Goal: Task Accomplishment & Management: Use online tool/utility

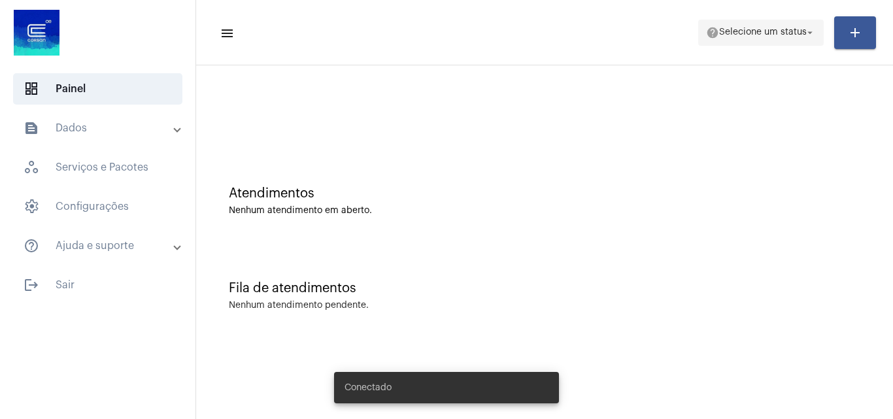
click at [774, 37] on span "Selecione um status" at bounding box center [763, 32] width 88 height 9
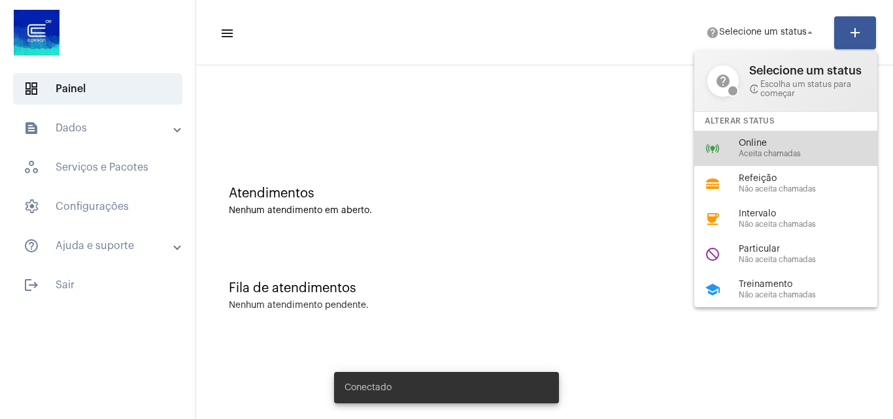
click at [729, 162] on div "online_prediction Online Aceita chamadas" at bounding box center [797, 148] width 204 height 35
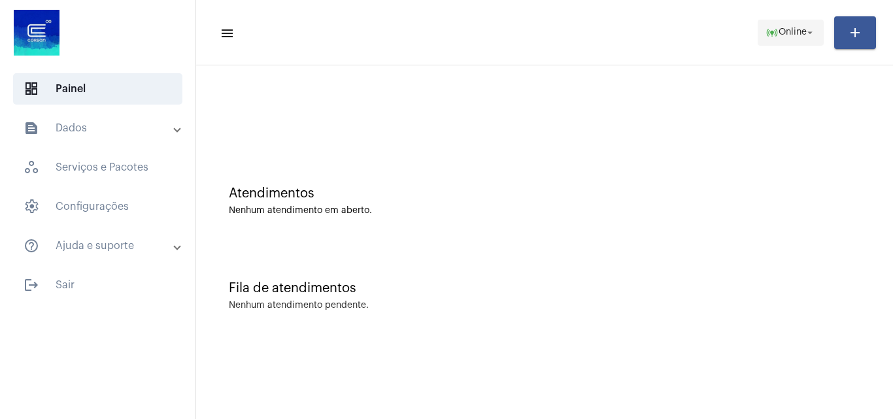
click at [779, 29] on span "Online" at bounding box center [793, 32] width 28 height 9
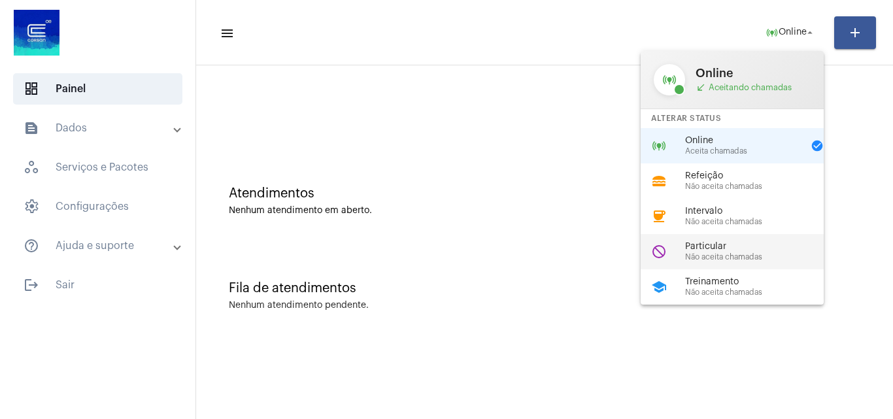
click at [764, 254] on span "Não aceita chamadas" at bounding box center [759, 257] width 149 height 9
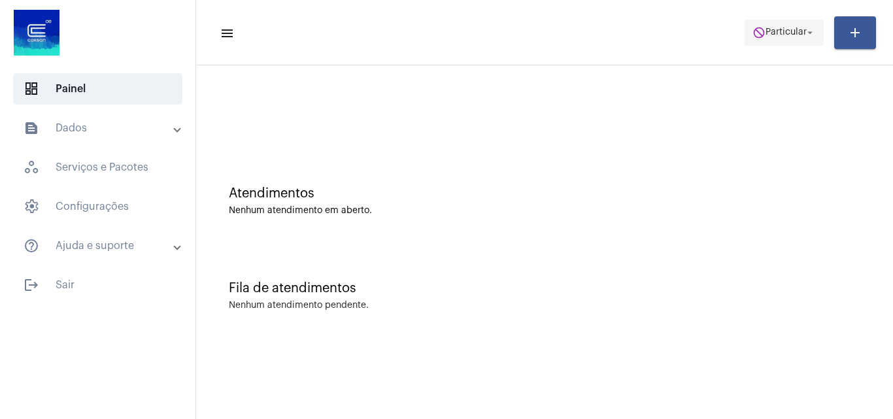
click at [769, 39] on span "do_not_disturb Particular arrow_drop_down" at bounding box center [784, 32] width 63 height 24
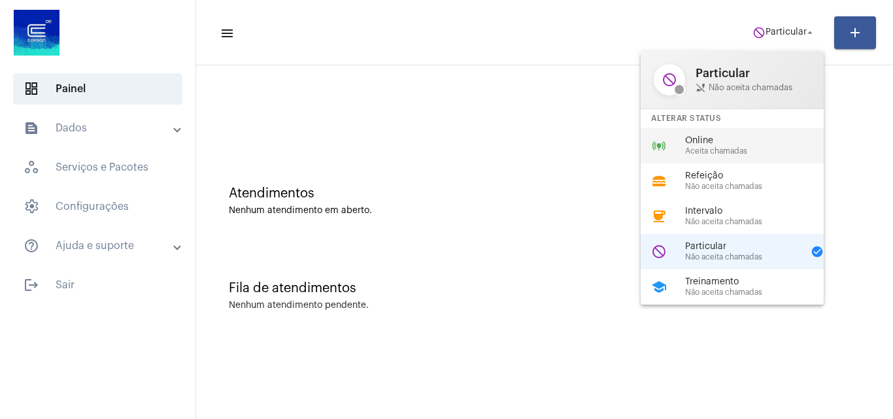
click at [732, 143] on span "Online" at bounding box center [759, 141] width 149 height 10
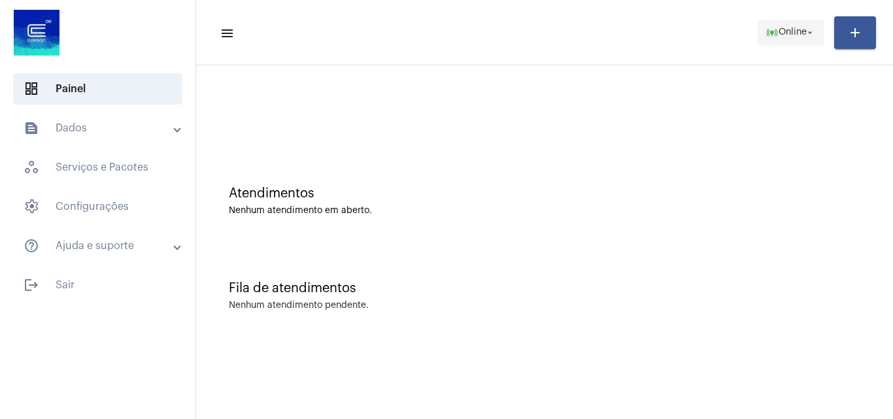
click at [772, 27] on mat-icon "online_prediction" at bounding box center [772, 32] width 13 height 13
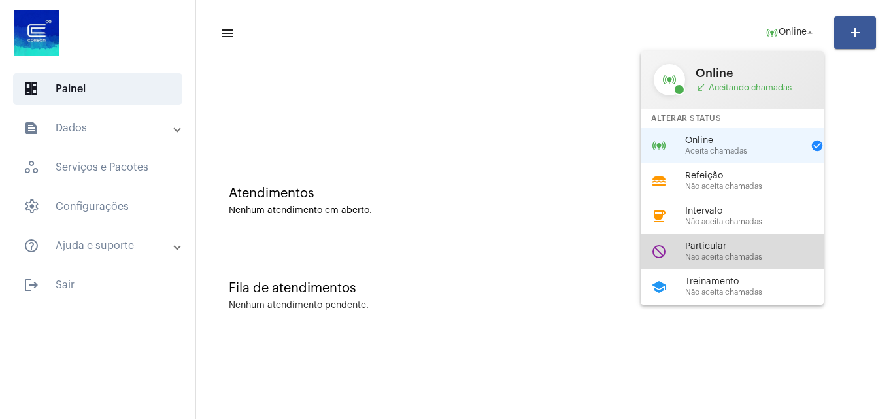
click at [755, 250] on span "Particular" at bounding box center [759, 247] width 149 height 10
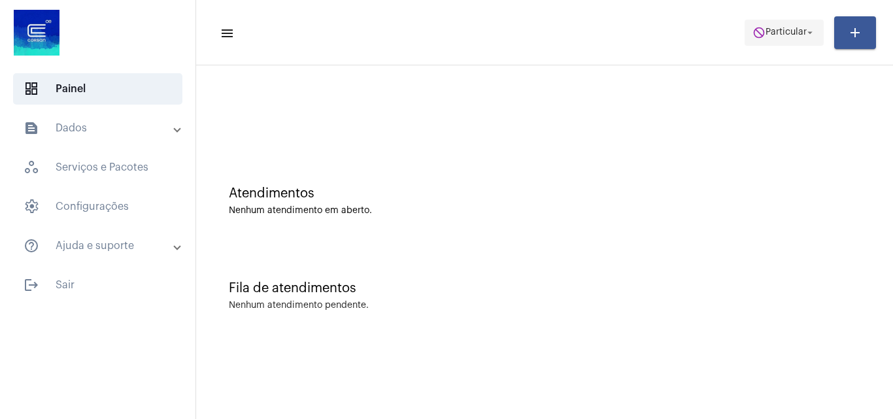
click at [765, 40] on span "do_not_disturb Particular arrow_drop_down" at bounding box center [784, 32] width 63 height 24
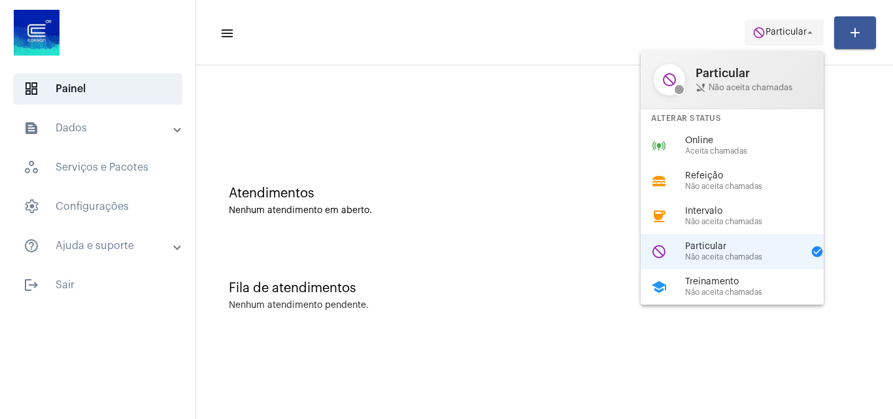
click at [775, 33] on div at bounding box center [446, 209] width 893 height 419
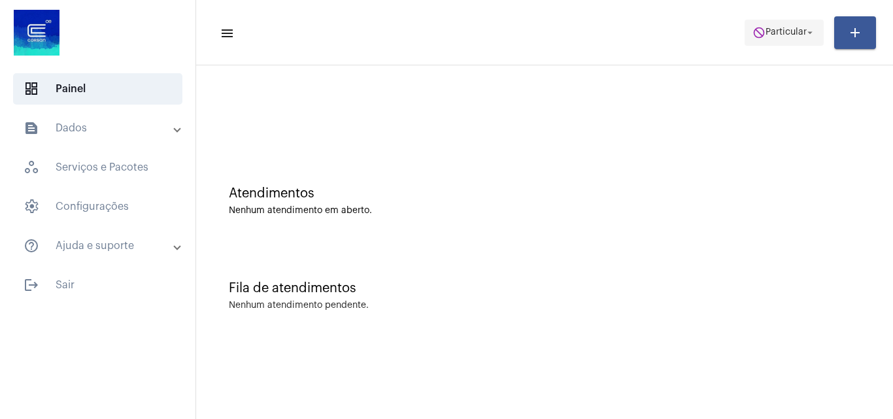
click at [778, 33] on span "Particular" at bounding box center [786, 32] width 41 height 9
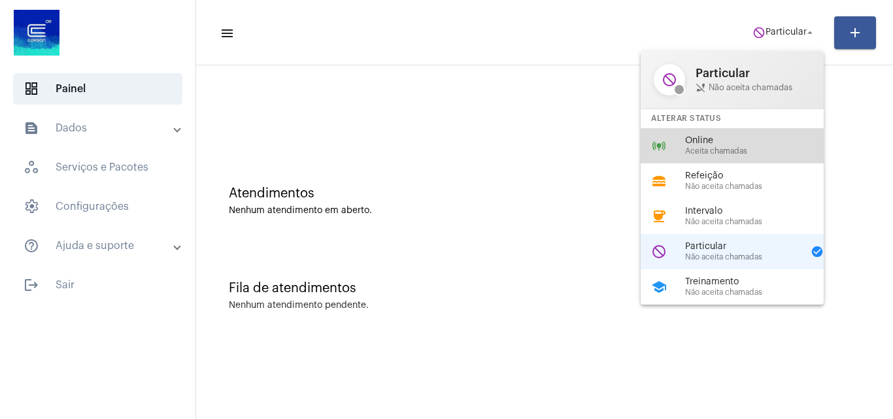
click at [716, 151] on span "Aceita chamadas" at bounding box center [759, 151] width 149 height 9
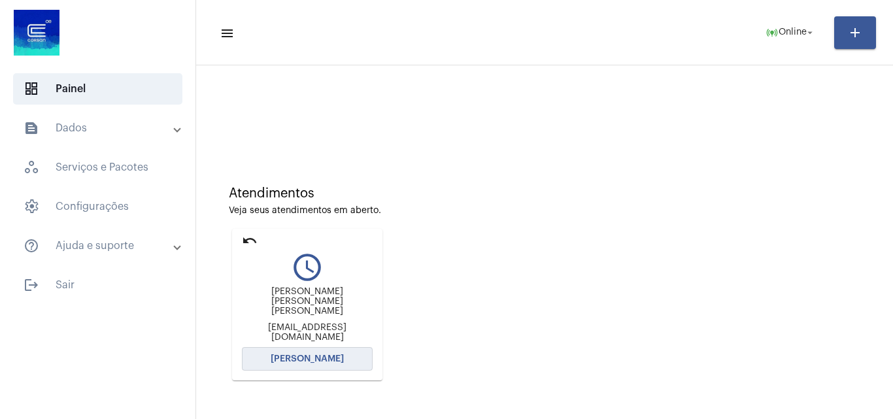
click at [287, 361] on span "[PERSON_NAME]" at bounding box center [307, 358] width 73 height 9
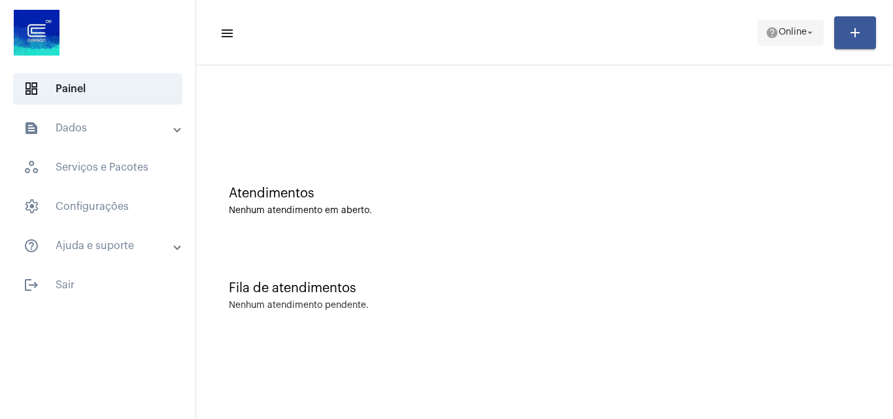
click at [793, 39] on span "help Online arrow_drop_down" at bounding box center [791, 32] width 50 height 24
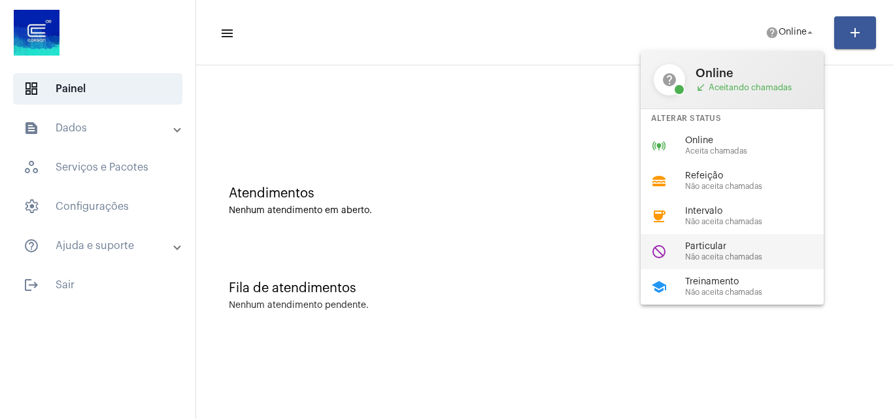
click at [729, 256] on span "Não aceita chamadas" at bounding box center [759, 257] width 149 height 9
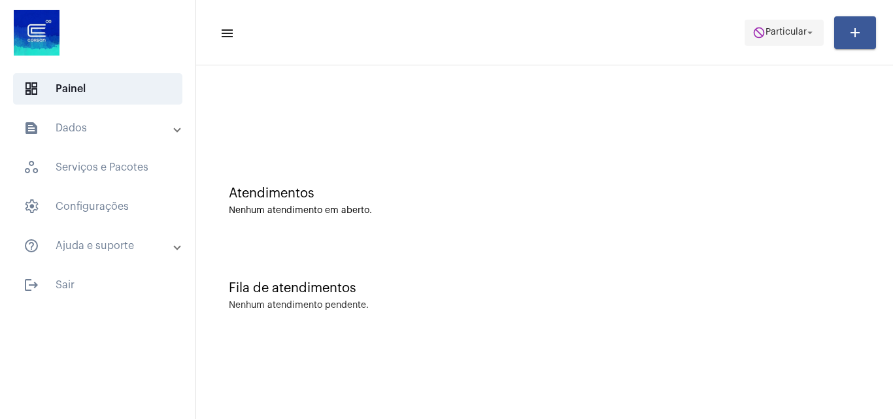
click at [784, 28] on span "Particular" at bounding box center [786, 32] width 41 height 9
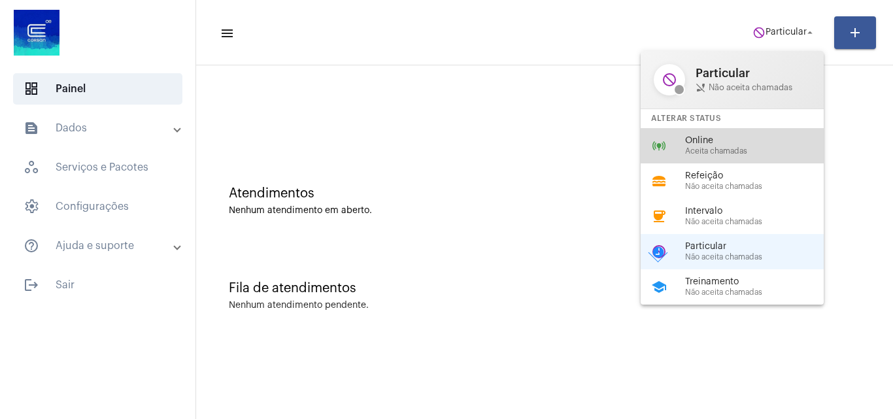
click at [680, 145] on div "online_prediction Online Aceita chamadas" at bounding box center [743, 145] width 204 height 35
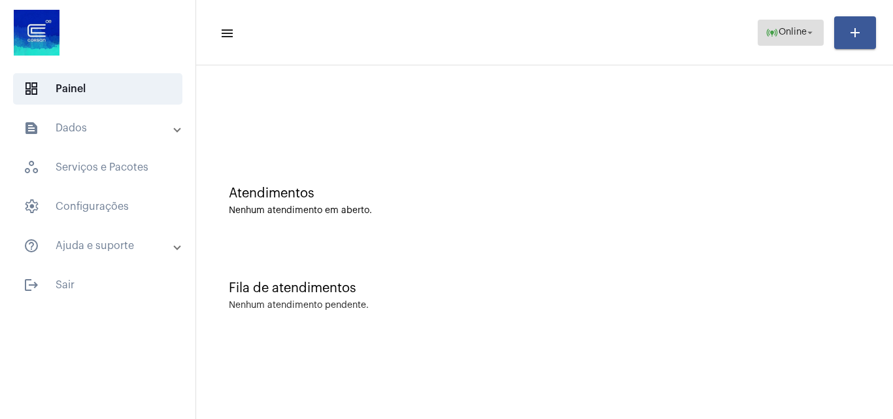
drag, startPoint x: 759, startPoint y: 25, endPoint x: 772, endPoint y: 20, distance: 13.9
click at [761, 24] on button "online_prediction Online arrow_drop_down" at bounding box center [791, 33] width 66 height 26
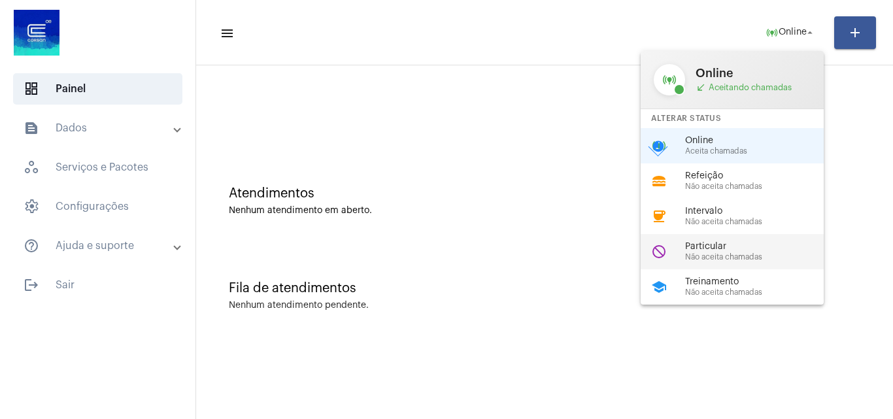
click at [739, 239] on div "do_not_disturb Particular Não aceita chamadas" at bounding box center [743, 251] width 204 height 35
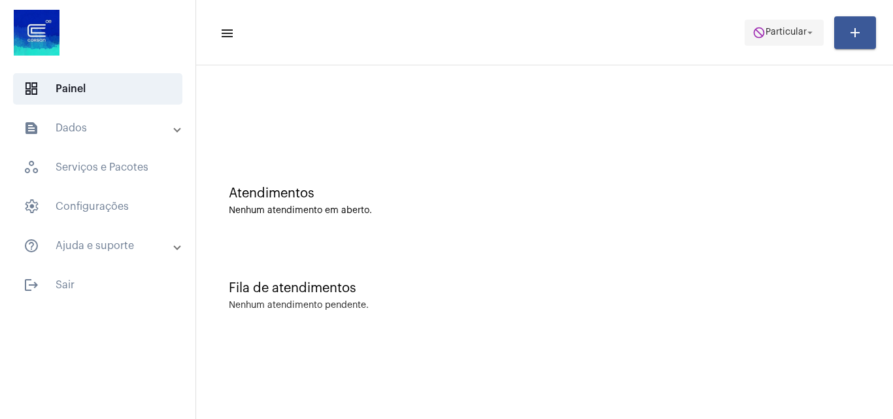
click at [794, 33] on span "Particular" at bounding box center [786, 32] width 41 height 9
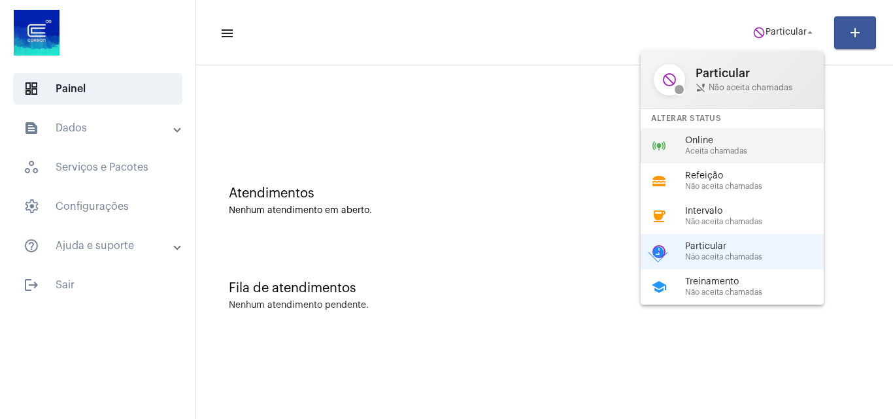
click at [740, 143] on span "Online" at bounding box center [759, 141] width 149 height 10
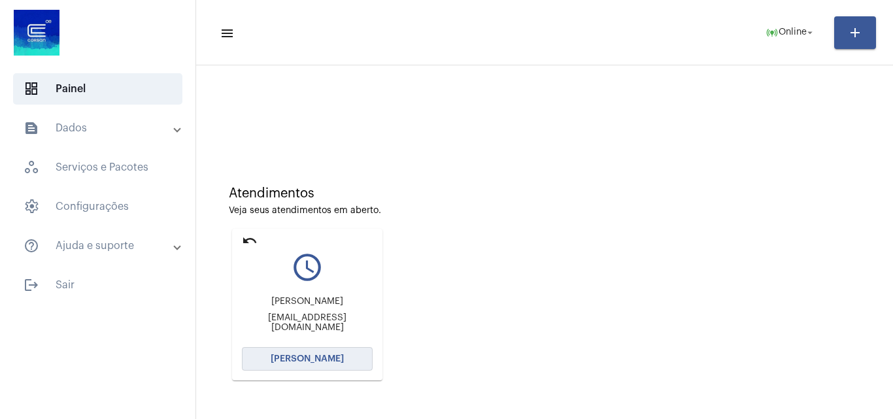
click at [313, 359] on span "[PERSON_NAME]" at bounding box center [307, 358] width 73 height 9
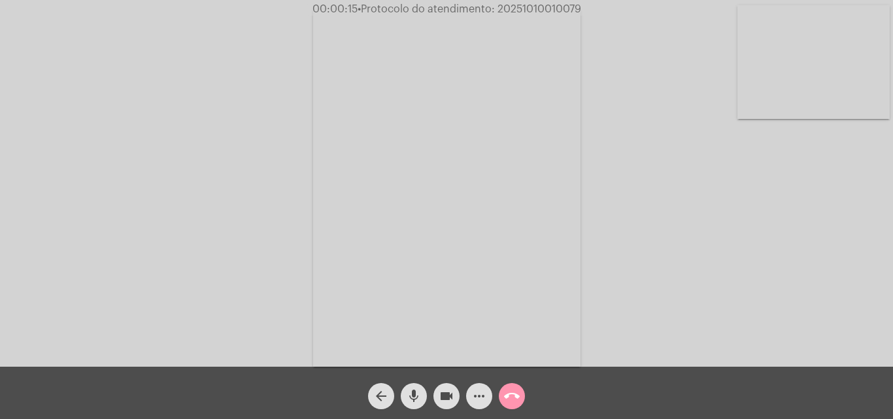
click at [719, 256] on div "Acessando Câmera e Microfone..." at bounding box center [446, 186] width 891 height 367
click at [475, 395] on mat-icon "more_horiz" at bounding box center [480, 396] width 16 height 16
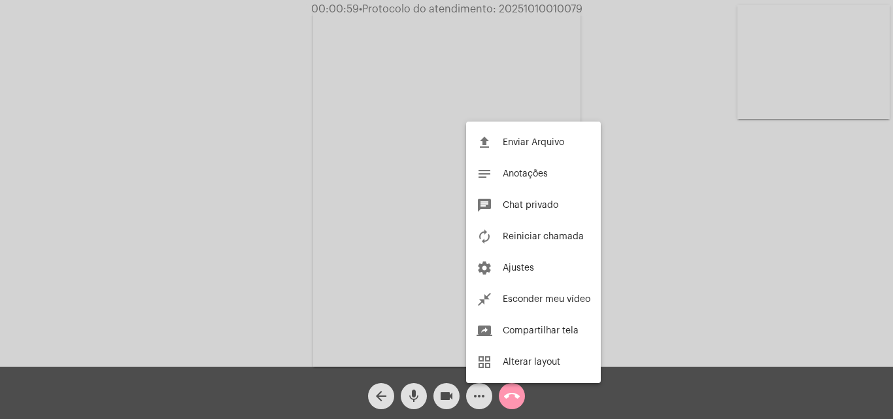
click at [245, 166] on div at bounding box center [446, 209] width 893 height 419
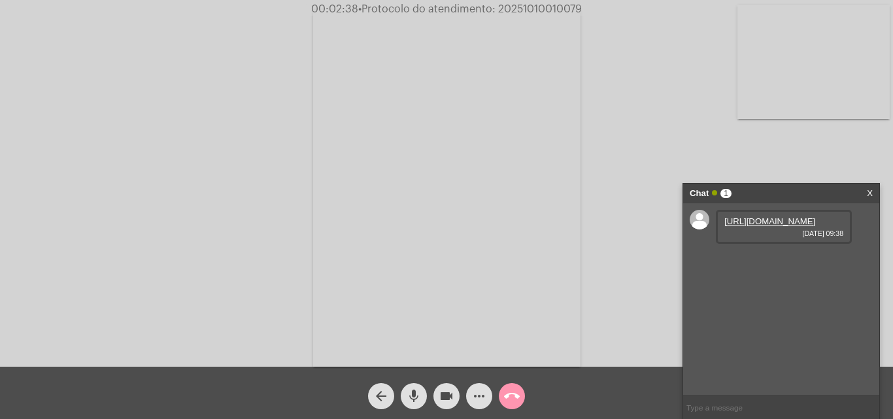
click at [755, 226] on link "[URL][DOMAIN_NAME]" at bounding box center [770, 221] width 91 height 10
click at [483, 390] on mat-icon "more_horiz" at bounding box center [480, 396] width 16 height 16
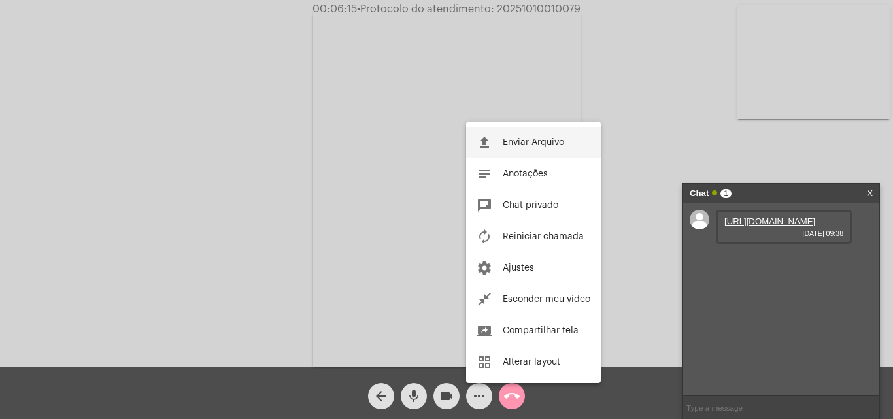
click at [511, 141] on span "Enviar Arquivo" at bounding box center [533, 142] width 61 height 9
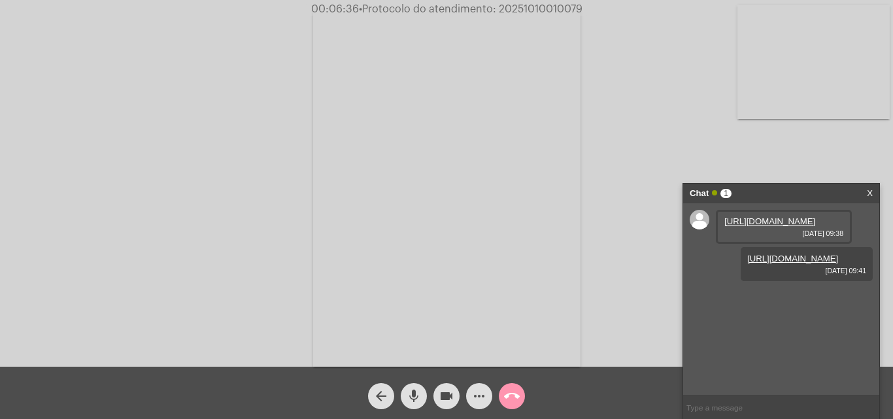
click at [525, 9] on span "• Protocolo do atendimento: 20251010010079" at bounding box center [471, 9] width 224 height 10
copy span "20251010010079"
click at [521, 394] on button "call_end" at bounding box center [512, 396] width 26 height 26
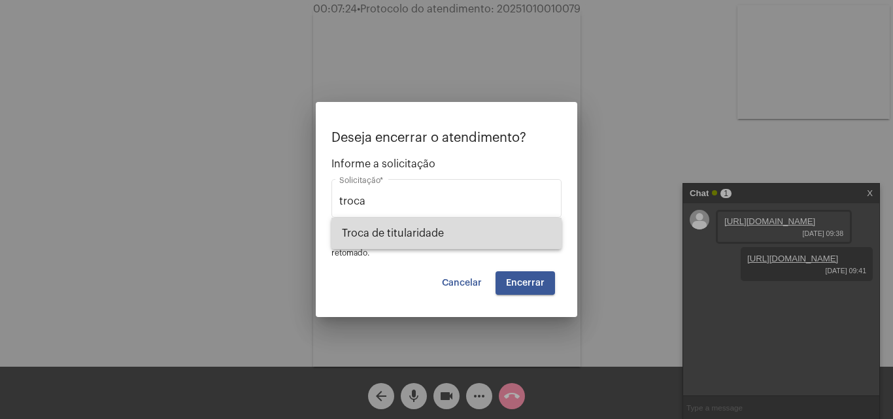
click at [434, 234] on span "Troca de titularidade" at bounding box center [446, 233] width 209 height 31
type input "Troca de titularidade"
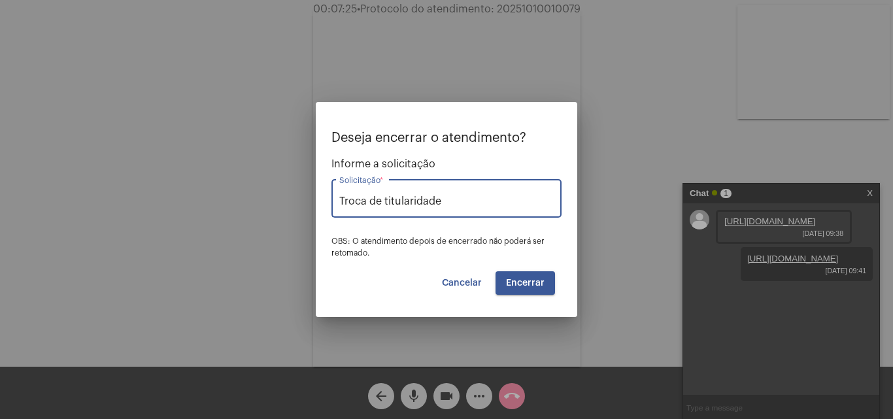
click at [525, 279] on span "Encerrar" at bounding box center [525, 283] width 39 height 9
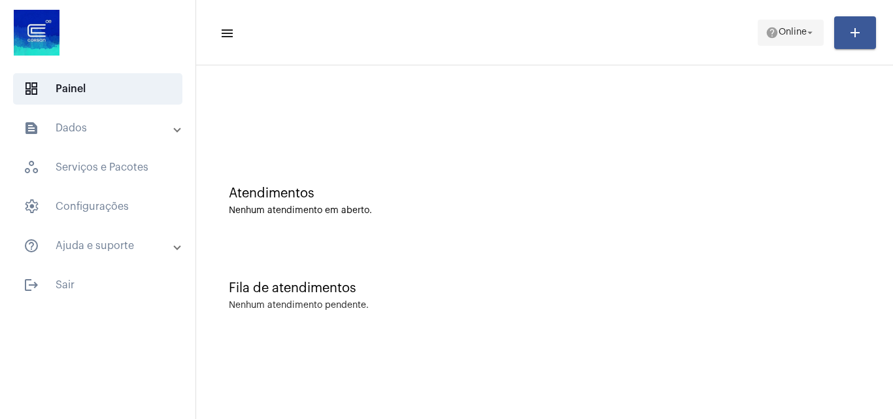
click at [768, 35] on mat-icon "help" at bounding box center [772, 32] width 13 height 13
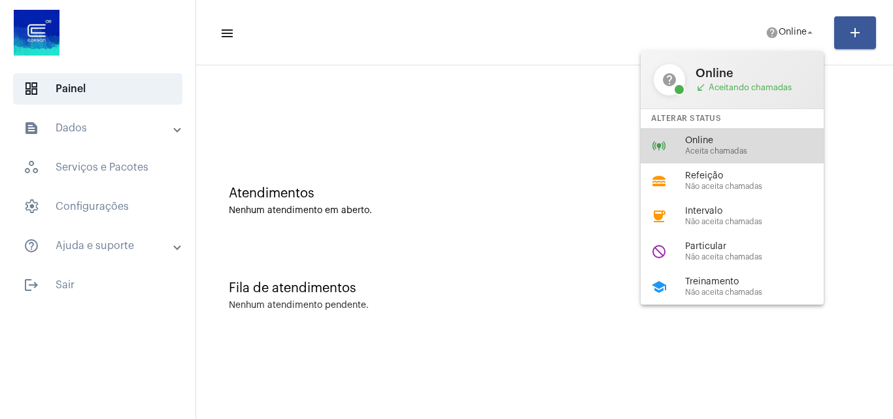
click at [699, 142] on span "Online" at bounding box center [759, 141] width 149 height 10
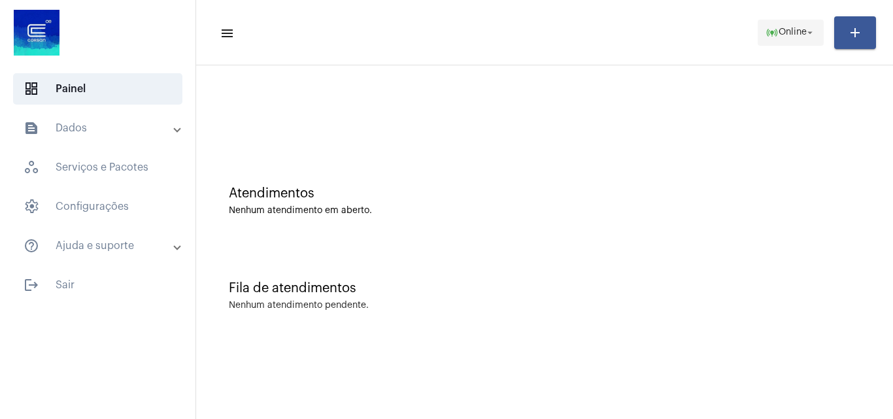
click at [792, 27] on span "online_prediction Online arrow_drop_down" at bounding box center [791, 32] width 50 height 24
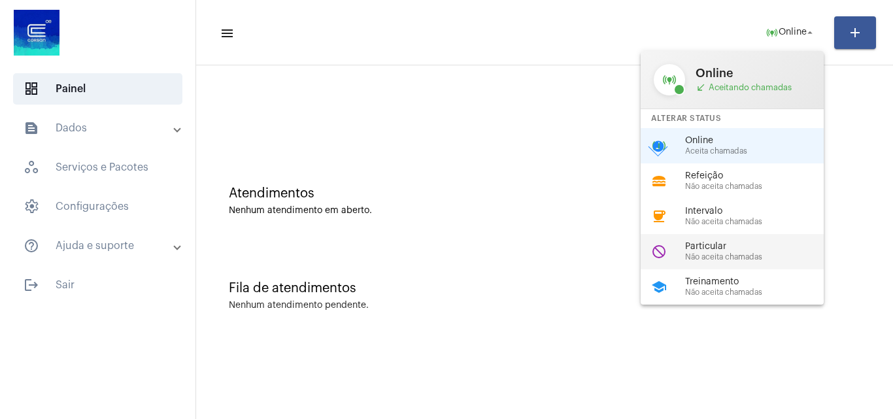
click at [702, 251] on span "Particular" at bounding box center [759, 247] width 149 height 10
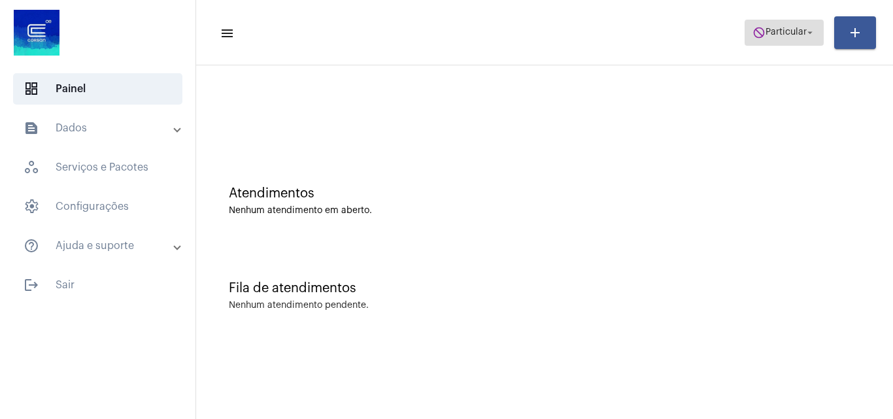
click at [789, 30] on span "Particular" at bounding box center [786, 32] width 41 height 9
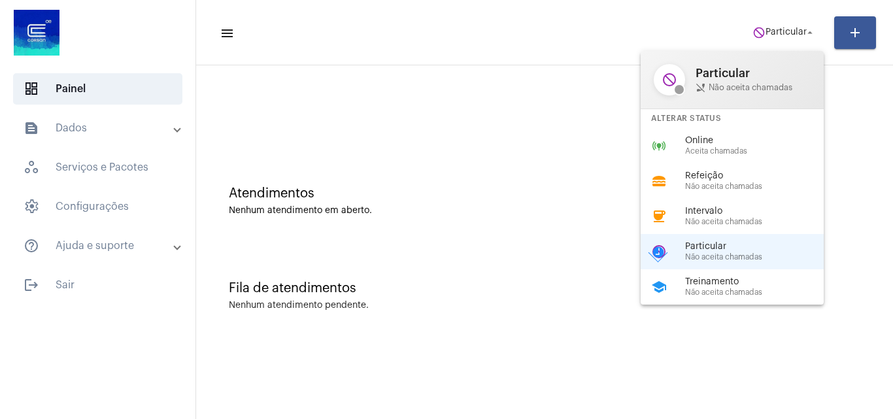
click at [733, 144] on span "Online" at bounding box center [759, 141] width 149 height 10
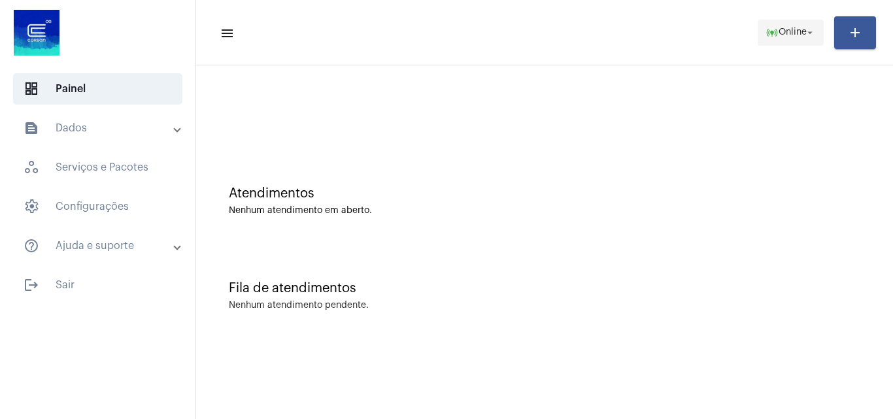
click at [766, 30] on mat-icon "online_prediction" at bounding box center [772, 32] width 13 height 13
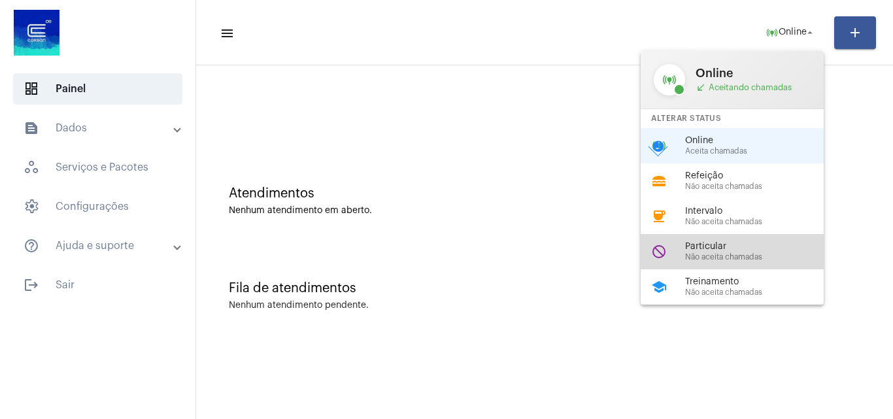
click at [746, 253] on span "Não aceita chamadas" at bounding box center [759, 257] width 149 height 9
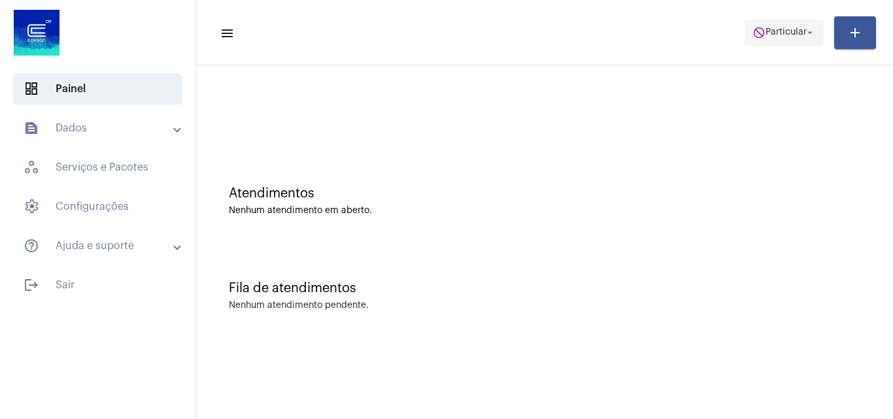
click at [766, 31] on span "Particular" at bounding box center [786, 32] width 41 height 9
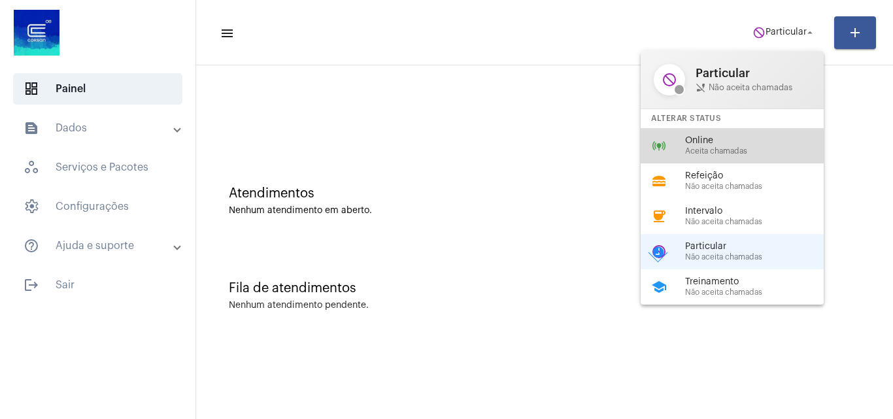
click at [689, 148] on span "Aceita chamadas" at bounding box center [759, 151] width 149 height 9
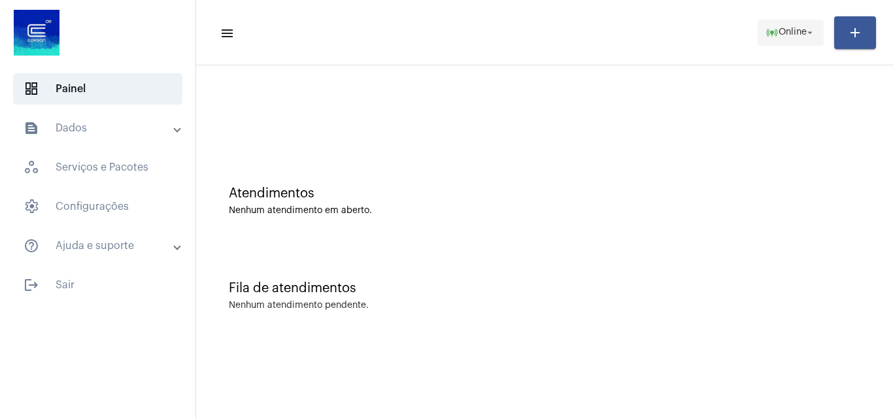
click at [782, 43] on span "online_prediction Online arrow_drop_down" at bounding box center [791, 32] width 50 height 24
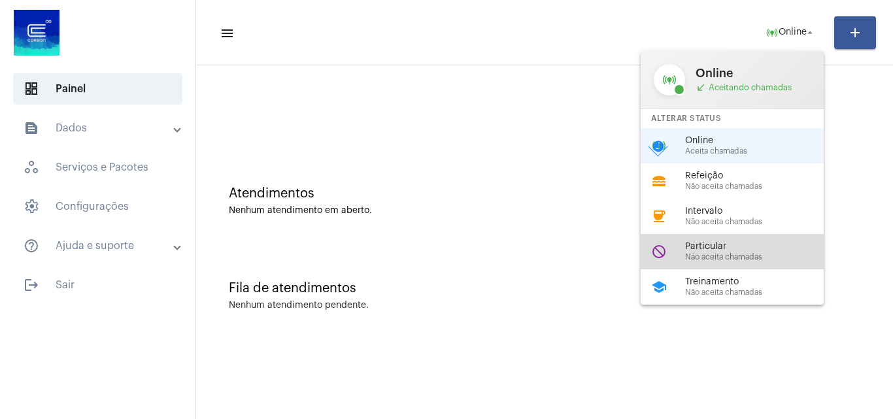
click at [711, 253] on span "Não aceita chamadas" at bounding box center [759, 257] width 149 height 9
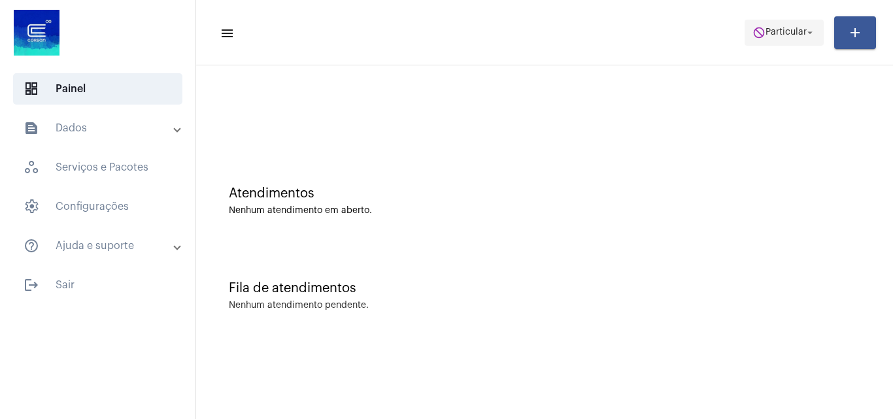
click at [767, 43] on span "do_not_disturb Particular arrow_drop_down" at bounding box center [784, 32] width 63 height 24
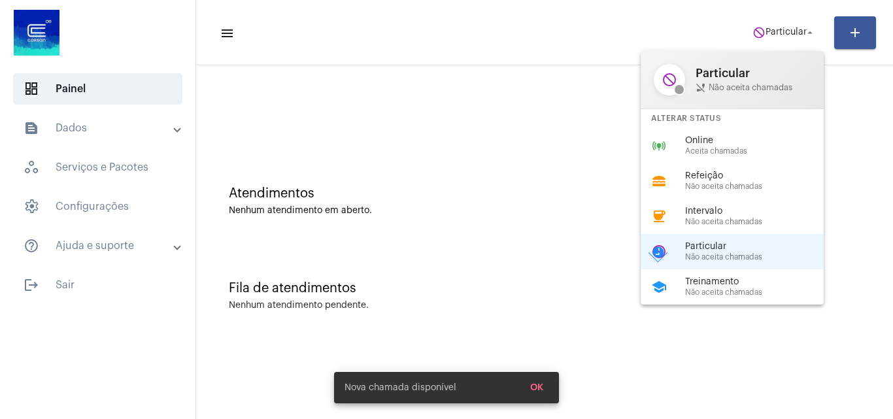
click at [540, 170] on div at bounding box center [446, 209] width 893 height 419
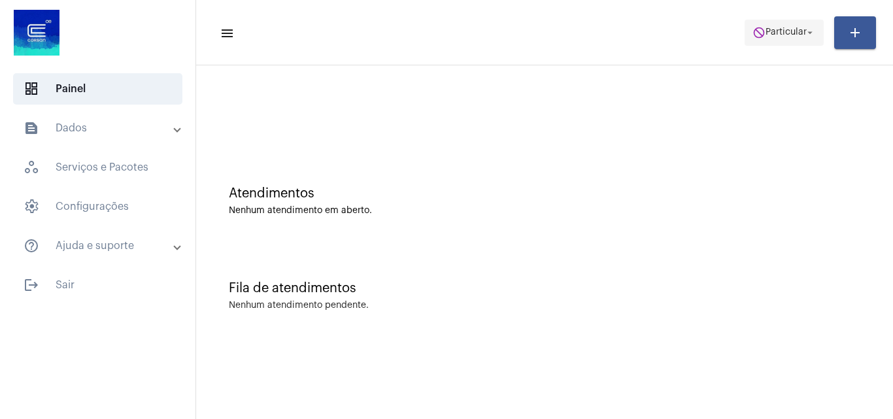
click at [764, 38] on span "do_not_disturb Particular arrow_drop_down" at bounding box center [784, 32] width 63 height 24
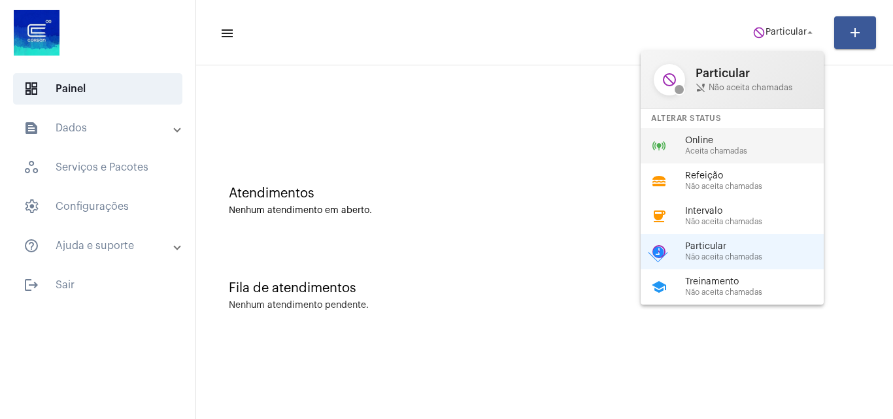
click at [723, 146] on div "Online Aceita chamadas" at bounding box center [759, 146] width 149 height 20
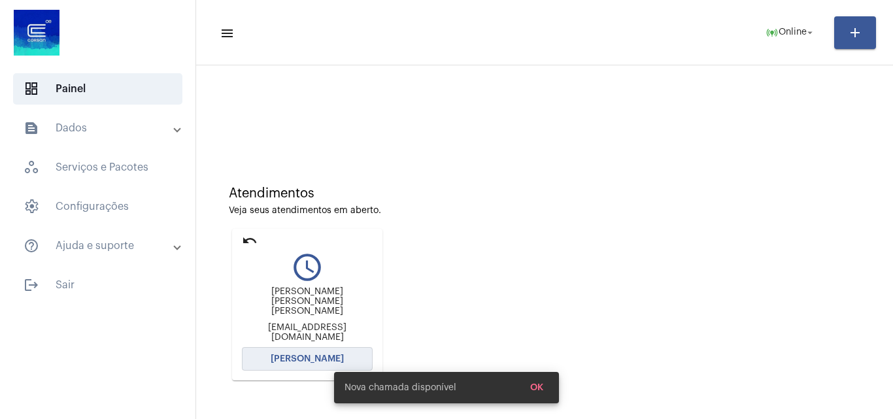
click at [283, 356] on span "[PERSON_NAME]" at bounding box center [307, 358] width 73 height 9
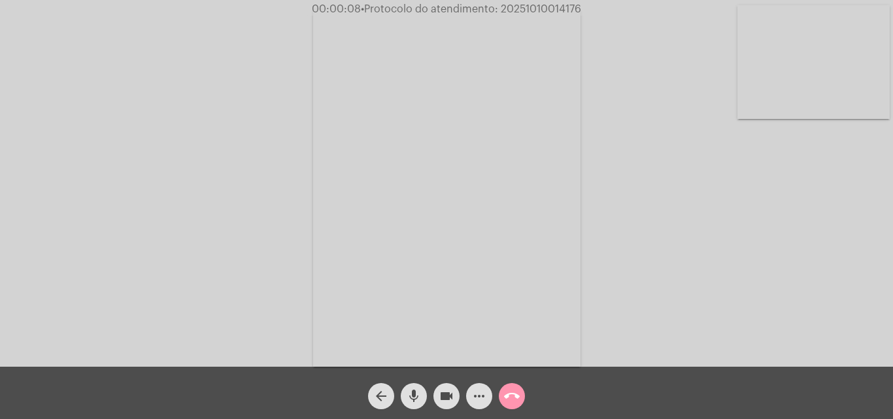
drag, startPoint x: 737, startPoint y: 258, endPoint x: 714, endPoint y: 253, distance: 24.1
click at [737, 258] on div "Acessando Câmera e Microfone..." at bounding box center [446, 186] width 891 height 367
click at [488, 390] on button "more_horiz" at bounding box center [479, 396] width 26 height 26
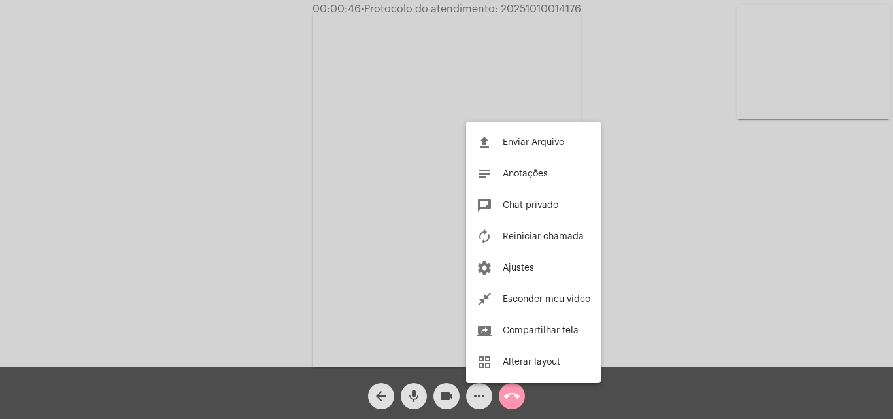
click at [364, 182] on div at bounding box center [446, 209] width 893 height 419
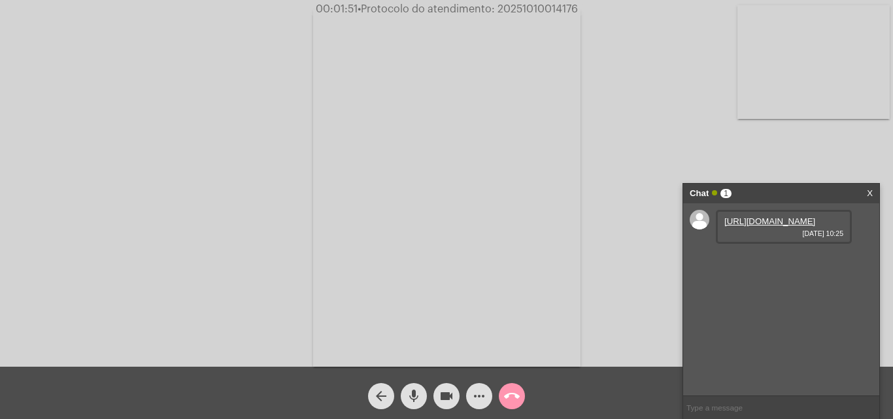
click at [756, 226] on link "[URL][DOMAIN_NAME]" at bounding box center [770, 221] width 91 height 10
click at [735, 146] on div "Acessando Câmera e Microfone..." at bounding box center [446, 186] width 891 height 367
click at [509, 390] on mat-icon "call_end" at bounding box center [512, 396] width 16 height 16
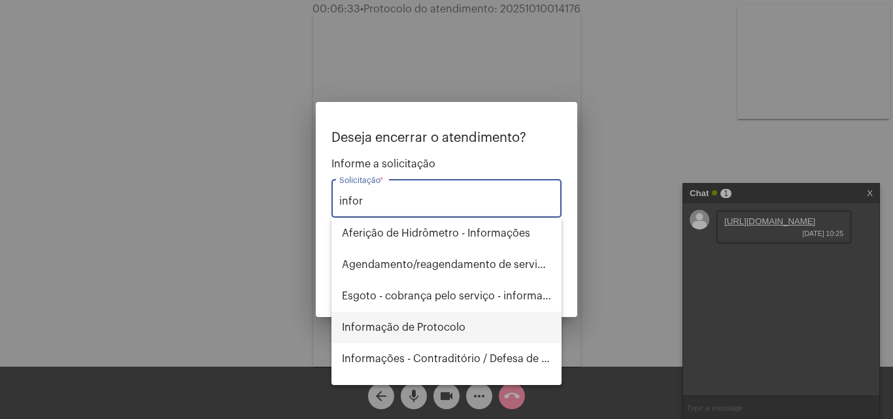
click at [465, 325] on span "Informação de Protocolo" at bounding box center [446, 327] width 209 height 31
type input "Informação de Protocolo"
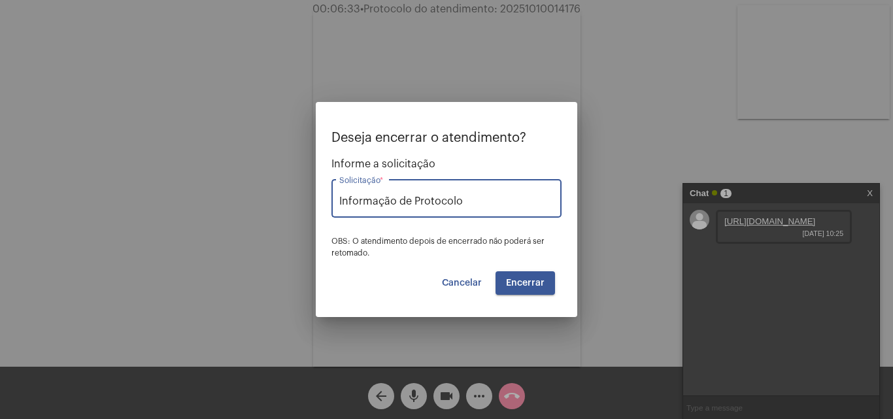
click at [525, 280] on span "Encerrar" at bounding box center [525, 283] width 39 height 9
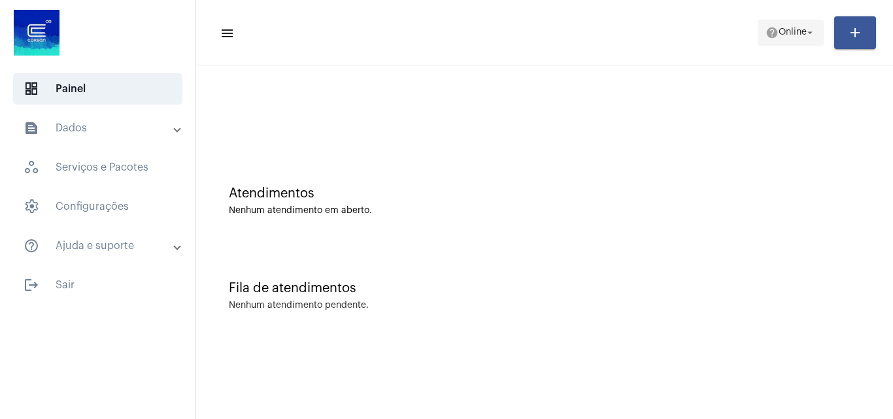
click at [769, 37] on mat-icon "help" at bounding box center [772, 32] width 13 height 13
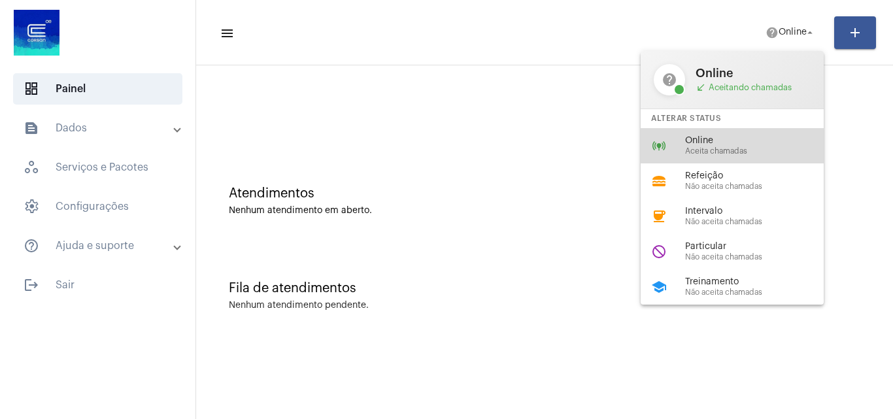
click at [654, 149] on mat-icon "online_prediction" at bounding box center [659, 146] width 16 height 16
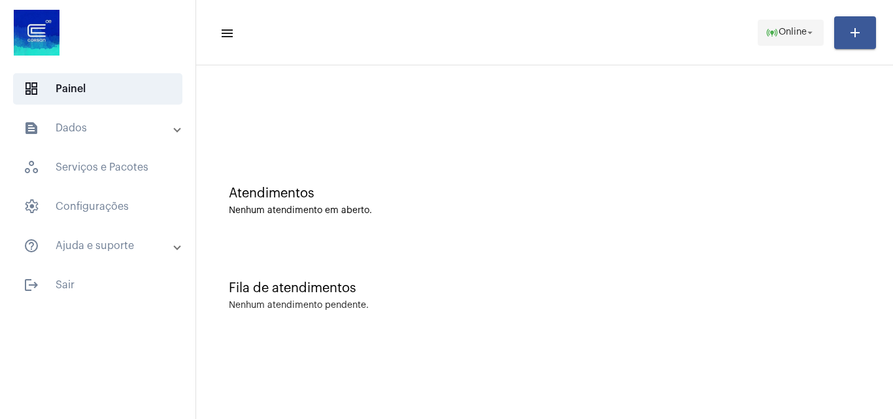
click at [771, 20] on span "online_prediction Online arrow_drop_down" at bounding box center [791, 32] width 50 height 24
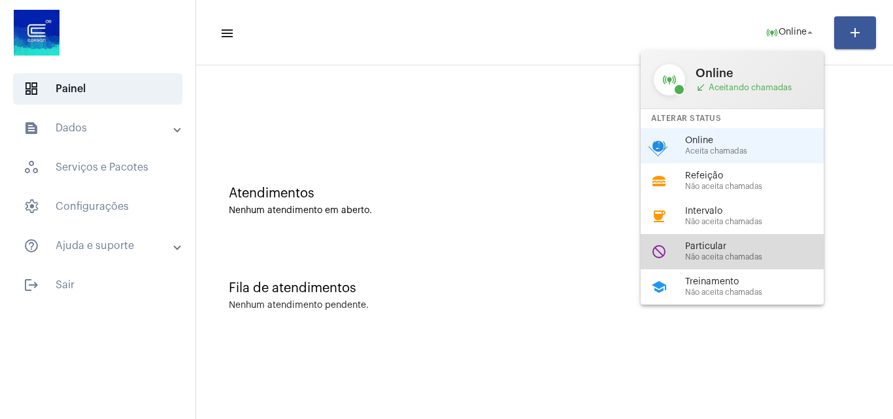
click at [692, 249] on span "Particular" at bounding box center [759, 247] width 149 height 10
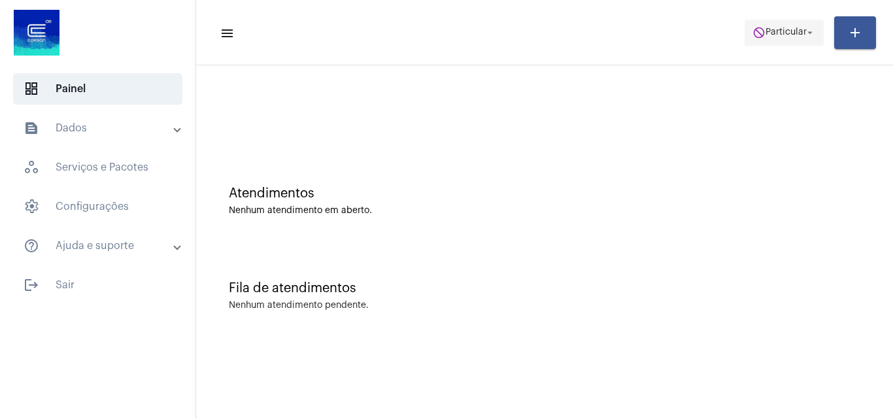
click at [780, 35] on span "Particular" at bounding box center [786, 32] width 41 height 9
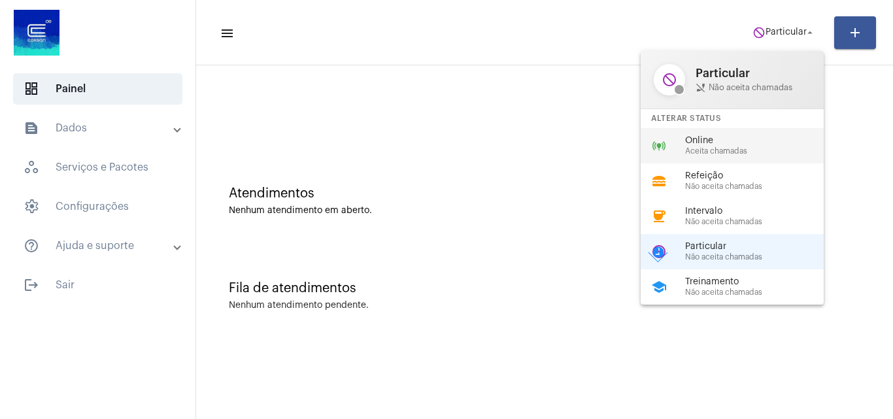
click at [768, 152] on span "Aceita chamadas" at bounding box center [759, 151] width 149 height 9
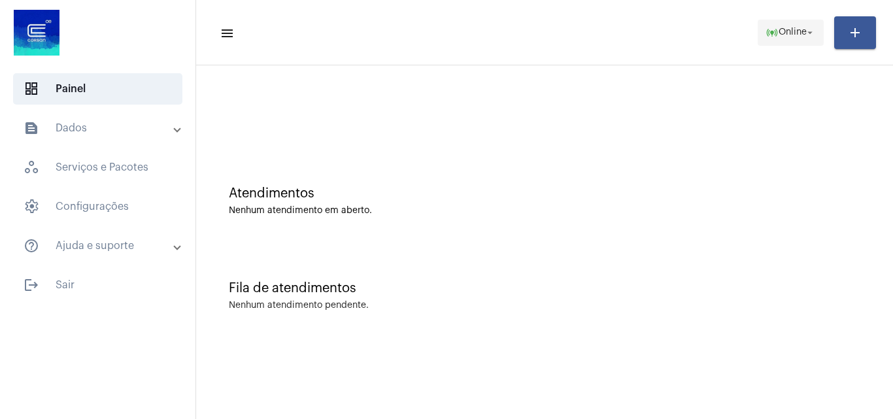
click at [790, 22] on span "online_prediction Online arrow_drop_down" at bounding box center [791, 32] width 50 height 24
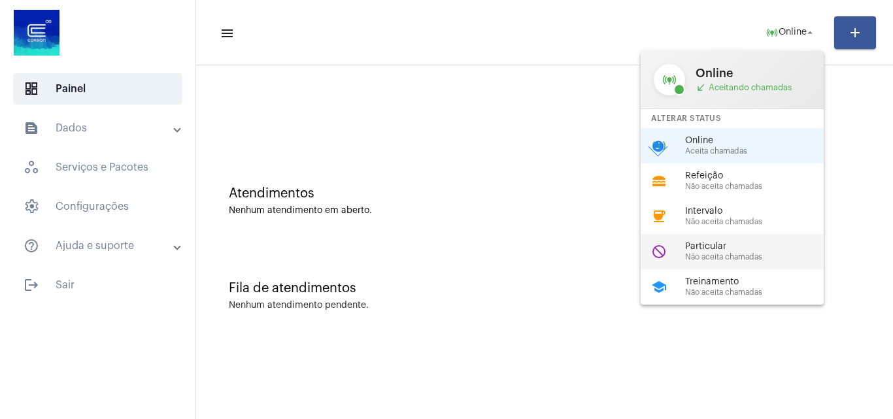
click at [757, 243] on span "Particular" at bounding box center [759, 247] width 149 height 10
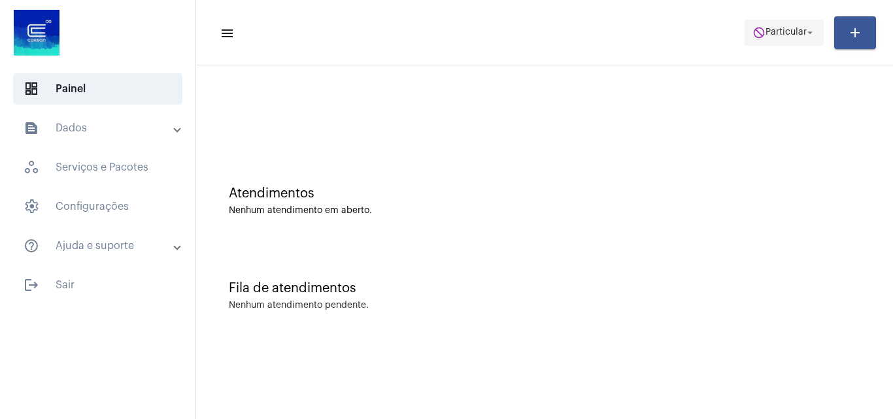
click at [776, 31] on span "Particular" at bounding box center [786, 32] width 41 height 9
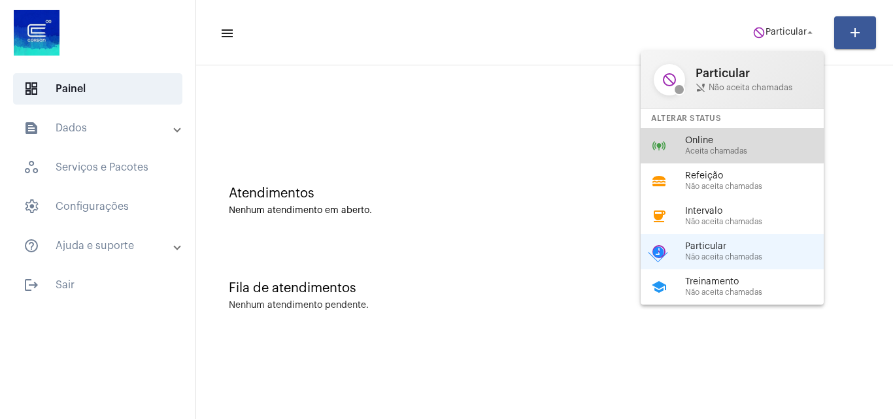
click at [708, 128] on div "online_prediction Online Aceita chamadas" at bounding box center [743, 145] width 204 height 35
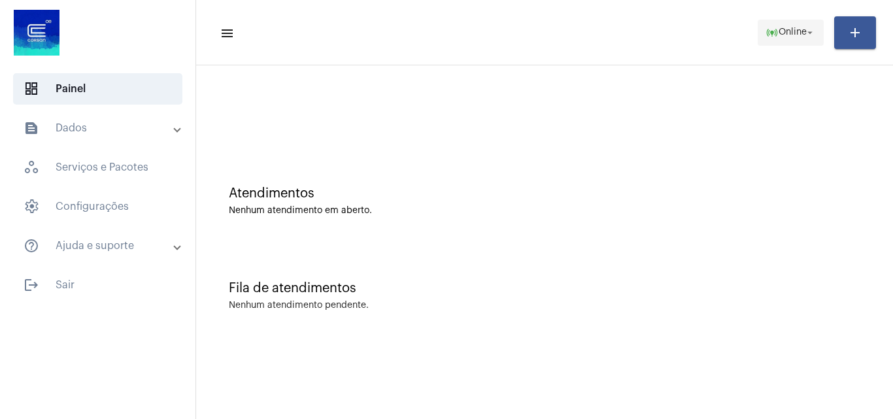
click at [768, 41] on span "online_prediction Online arrow_drop_down" at bounding box center [791, 32] width 50 height 24
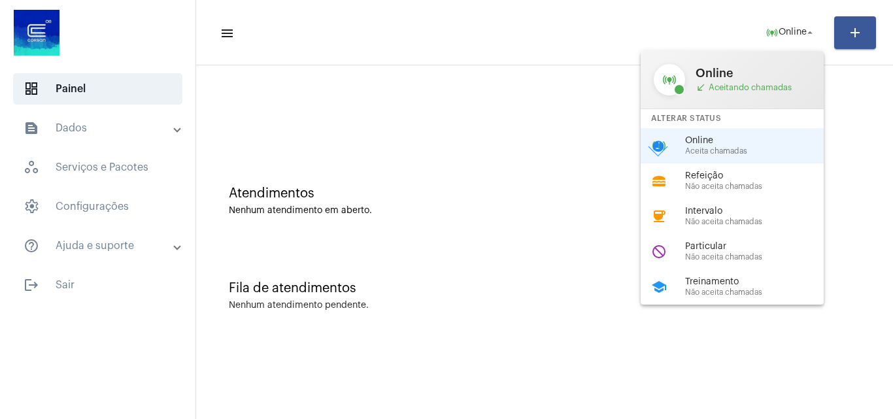
click at [554, 153] on div at bounding box center [446, 209] width 893 height 419
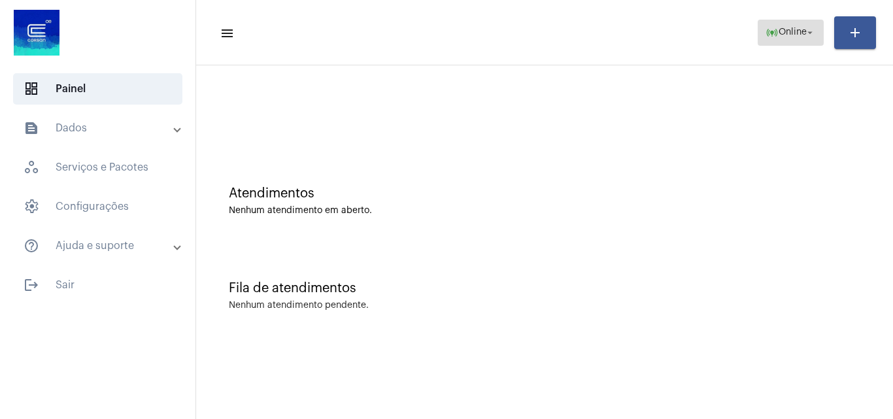
click at [819, 21] on button "online_prediction Online arrow_drop_down" at bounding box center [791, 33] width 66 height 26
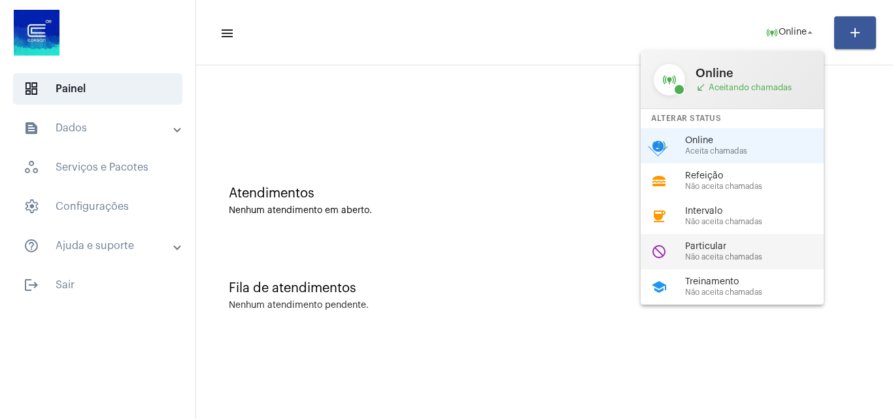
click at [739, 254] on span "Não aceita chamadas" at bounding box center [759, 257] width 149 height 9
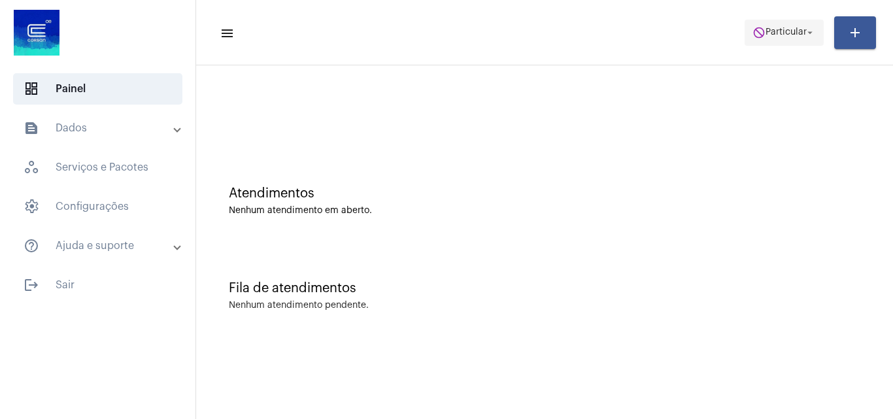
click at [779, 24] on span "do_not_disturb Particular arrow_drop_down" at bounding box center [784, 32] width 63 height 24
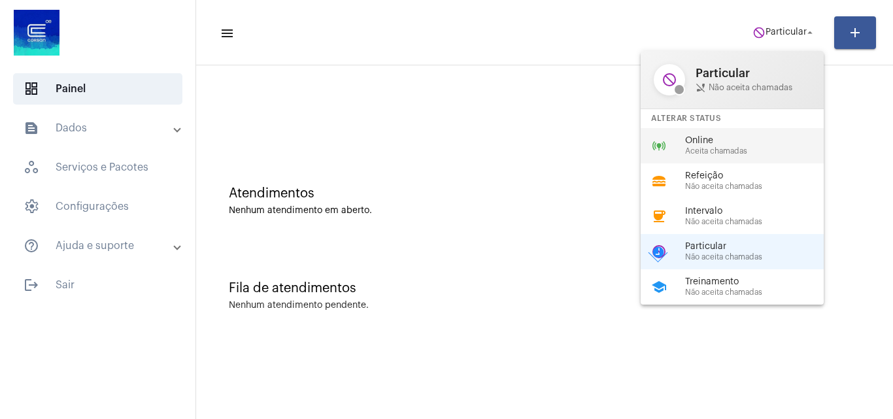
click at [752, 147] on span "Aceita chamadas" at bounding box center [759, 151] width 149 height 9
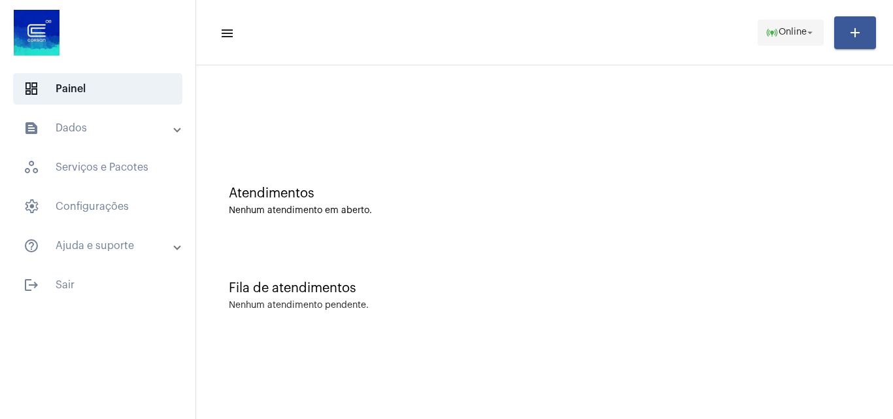
click at [787, 37] on span "Online" at bounding box center [793, 32] width 28 height 9
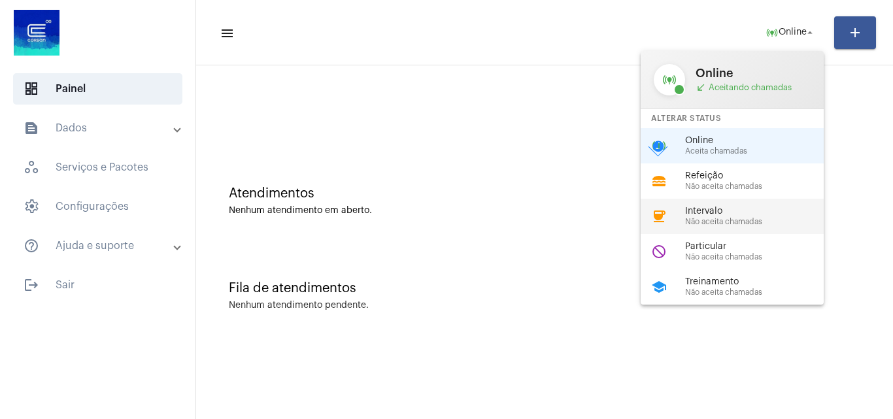
click at [715, 213] on span "Intervalo" at bounding box center [759, 212] width 149 height 10
